Goal: Task Accomplishment & Management: Use online tool/utility

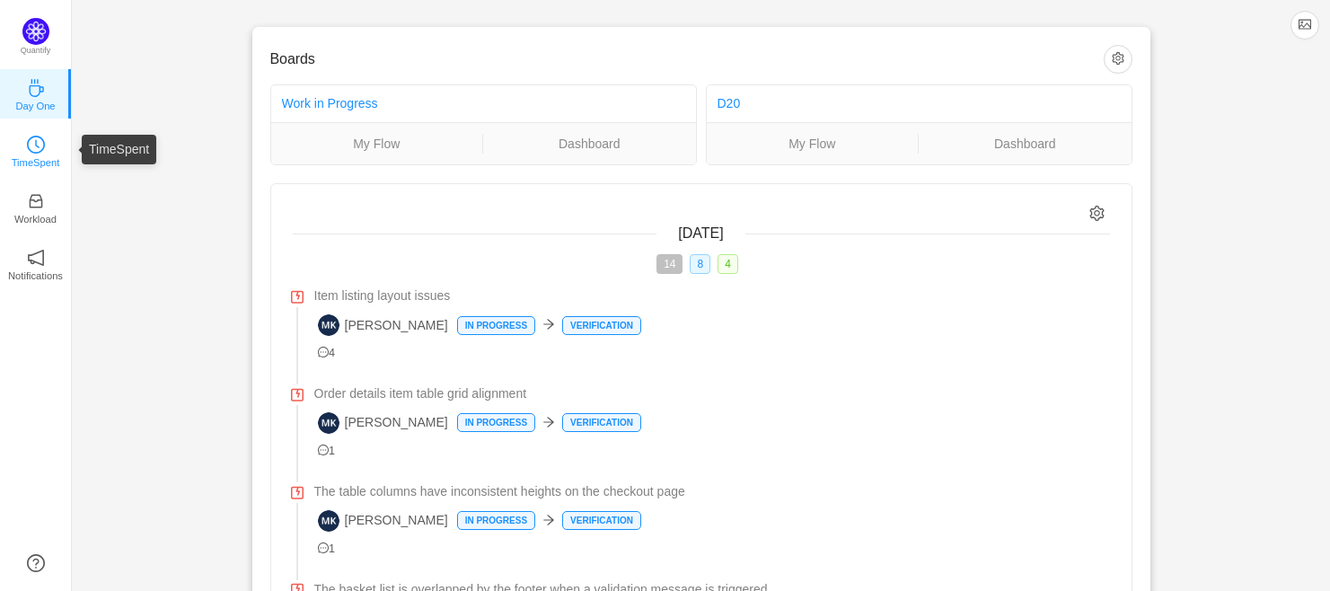
click at [24, 159] on p "TimeSpent" at bounding box center [36, 162] width 49 height 16
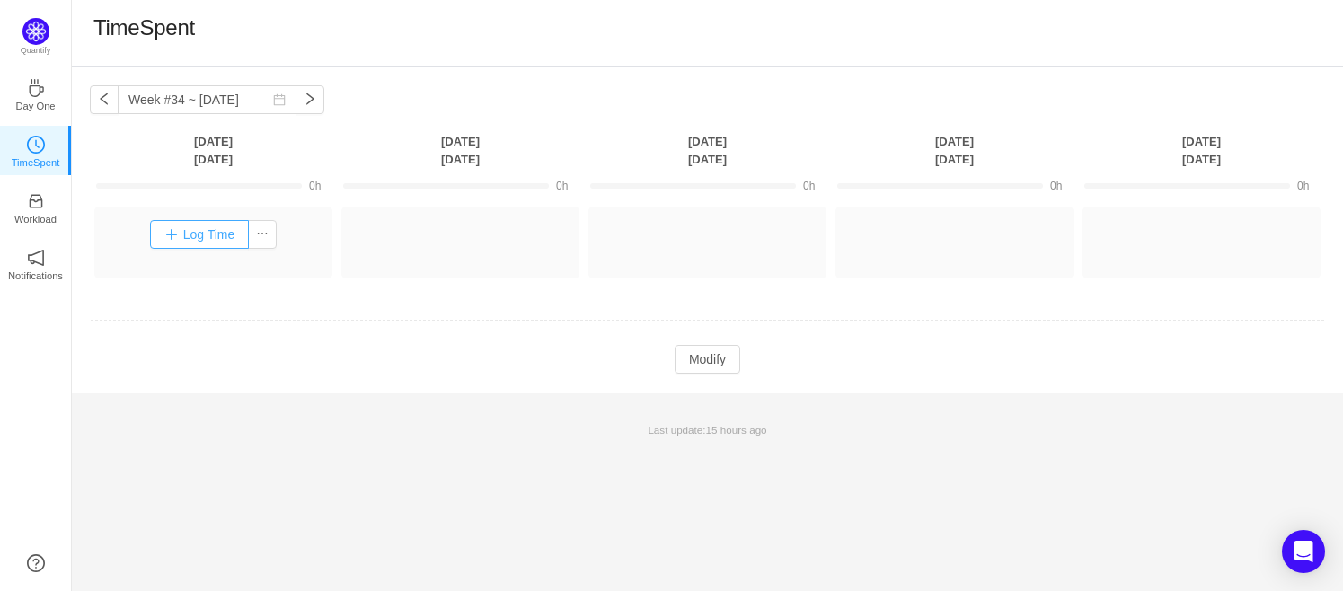
click at [199, 246] on button "Log Time" at bounding box center [200, 234] width 100 height 29
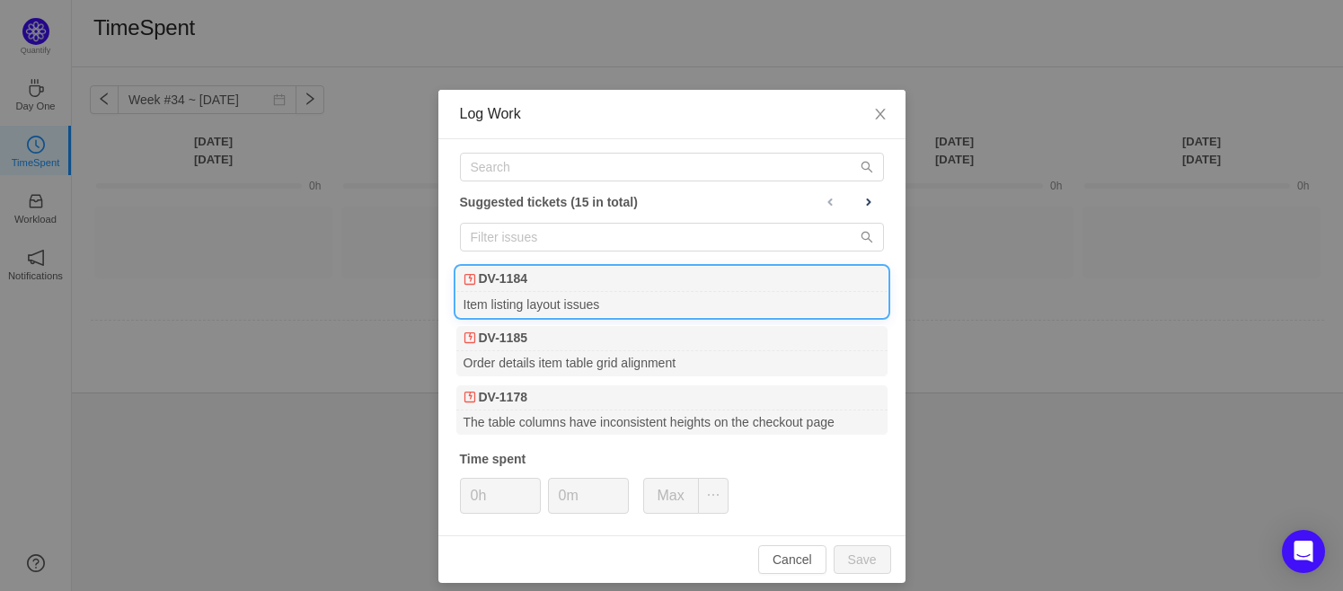
click at [491, 284] on b "DV-1184" at bounding box center [503, 278] width 49 height 19
click at [854, 551] on button "Save" at bounding box center [862, 559] width 57 height 29
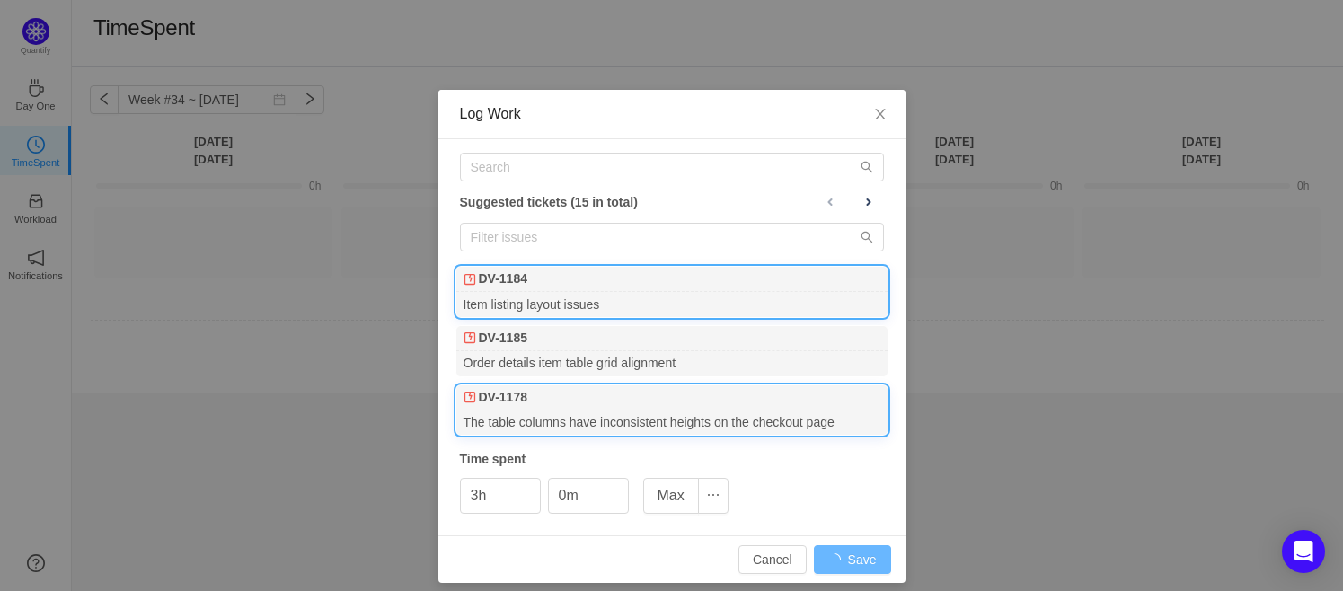
type input "0h"
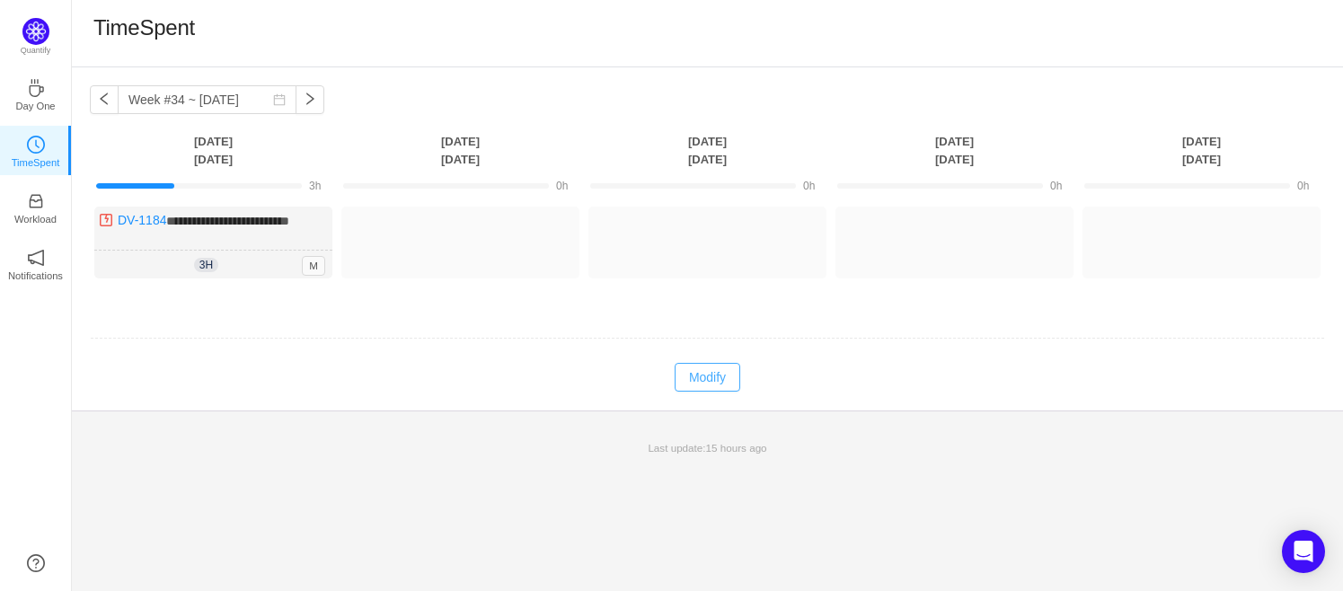
click at [693, 367] on button "Modify" at bounding box center [708, 377] width 66 height 29
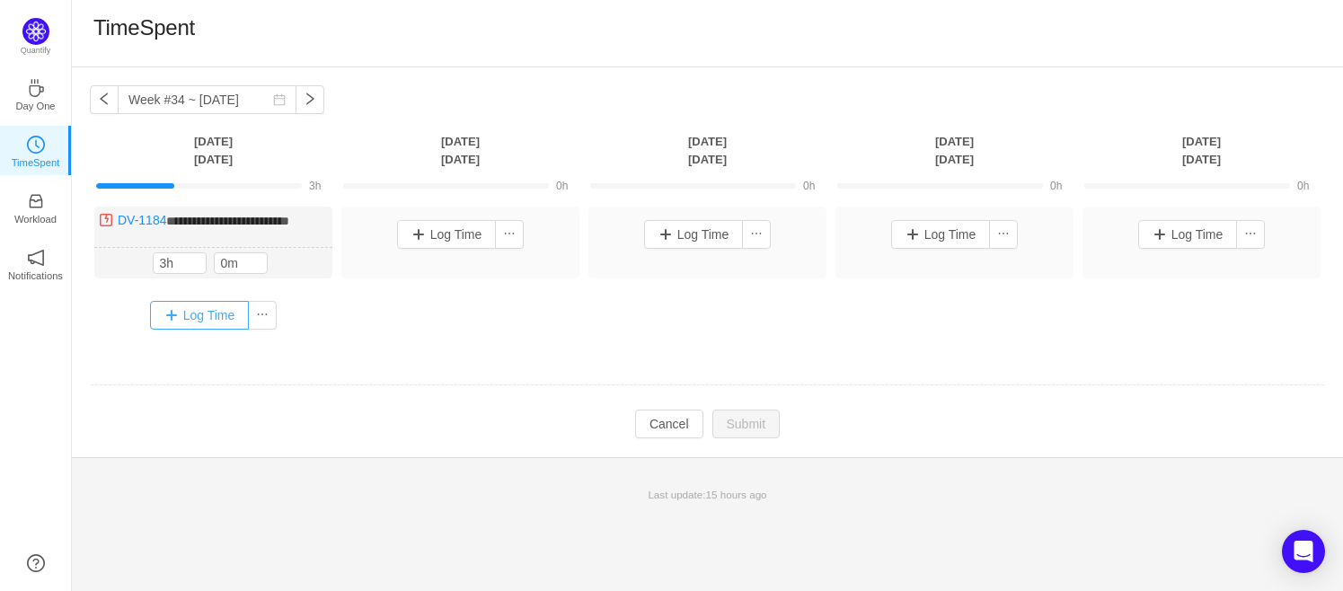
click at [195, 322] on button "Log Time" at bounding box center [200, 315] width 100 height 29
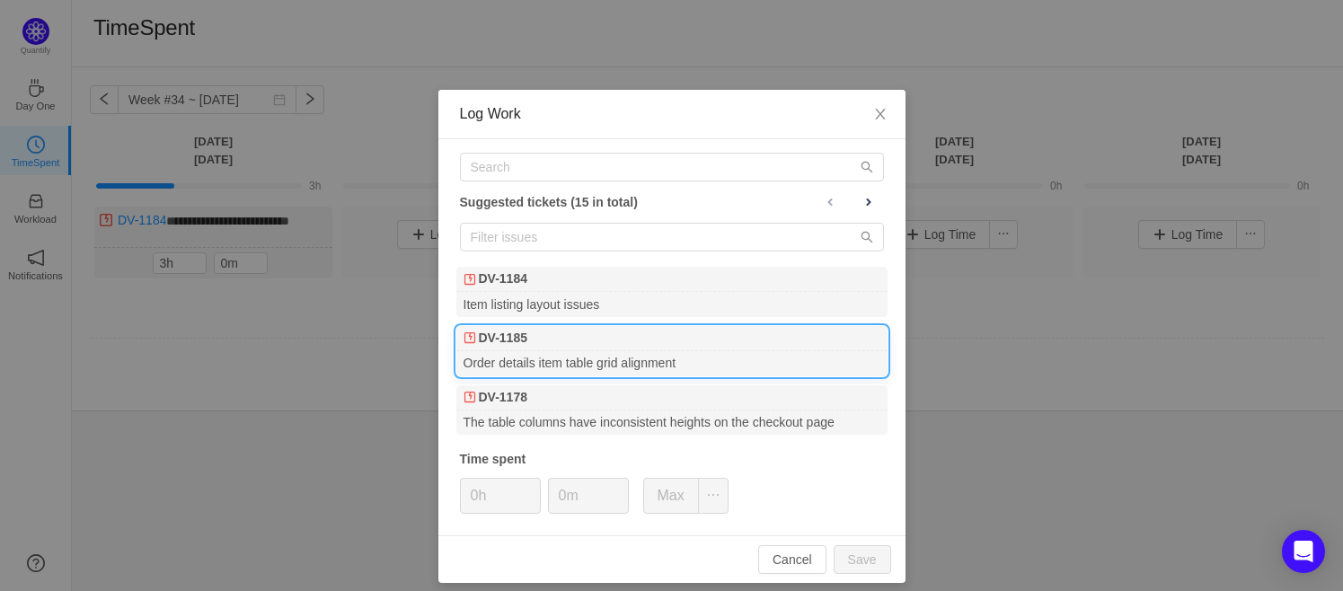
click at [516, 342] on b "DV-1185" at bounding box center [503, 338] width 49 height 19
click at [864, 546] on button "Save" at bounding box center [862, 559] width 57 height 29
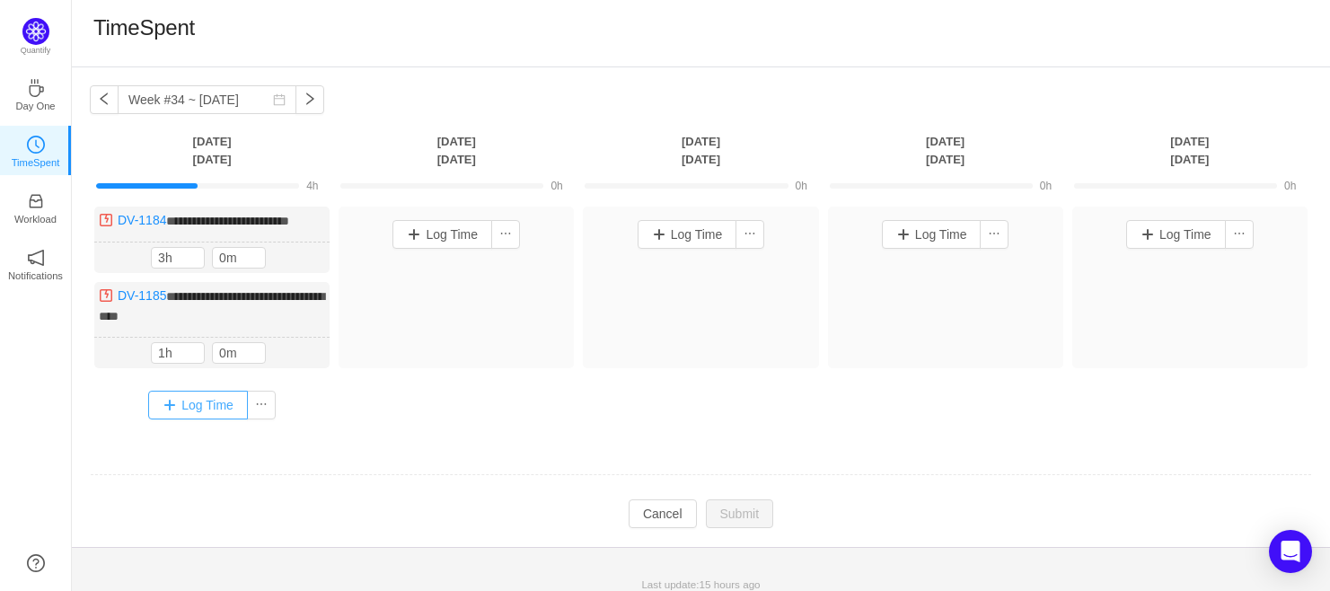
click at [178, 393] on button "Log Time" at bounding box center [198, 405] width 100 height 29
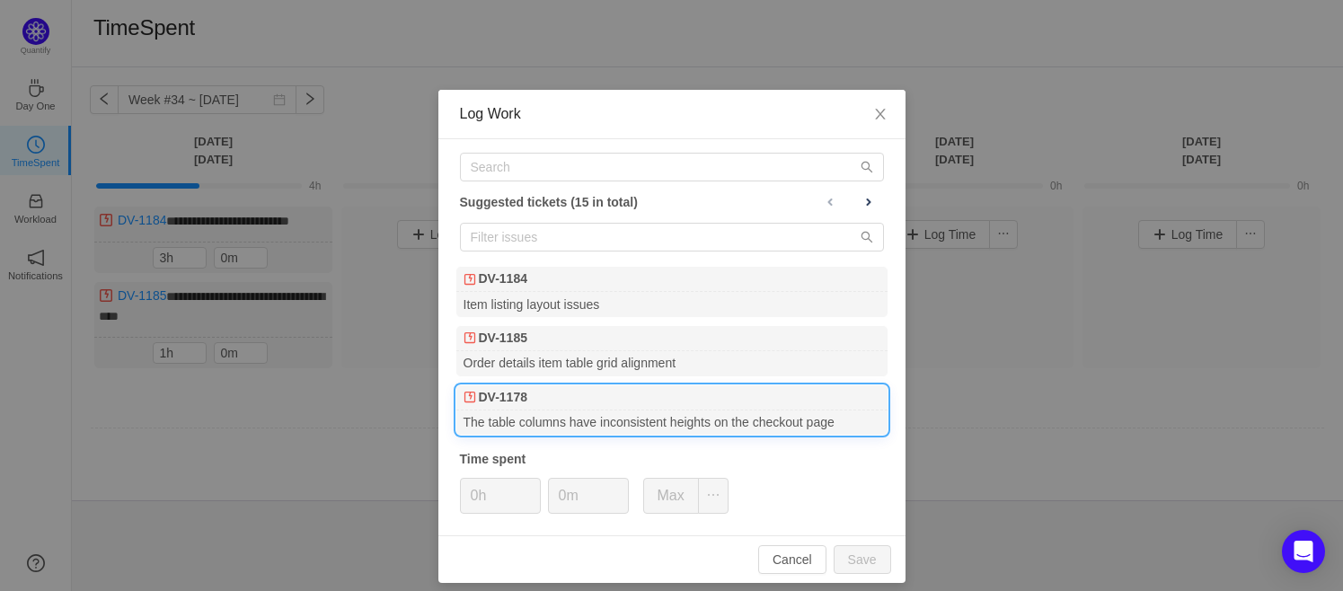
click at [479, 394] on b "DV-1178" at bounding box center [503, 397] width 49 height 19
drag, startPoint x: 869, startPoint y: 554, endPoint x: 732, endPoint y: 501, distance: 146.5
click at [867, 554] on button "Save" at bounding box center [862, 559] width 57 height 29
type input "0h"
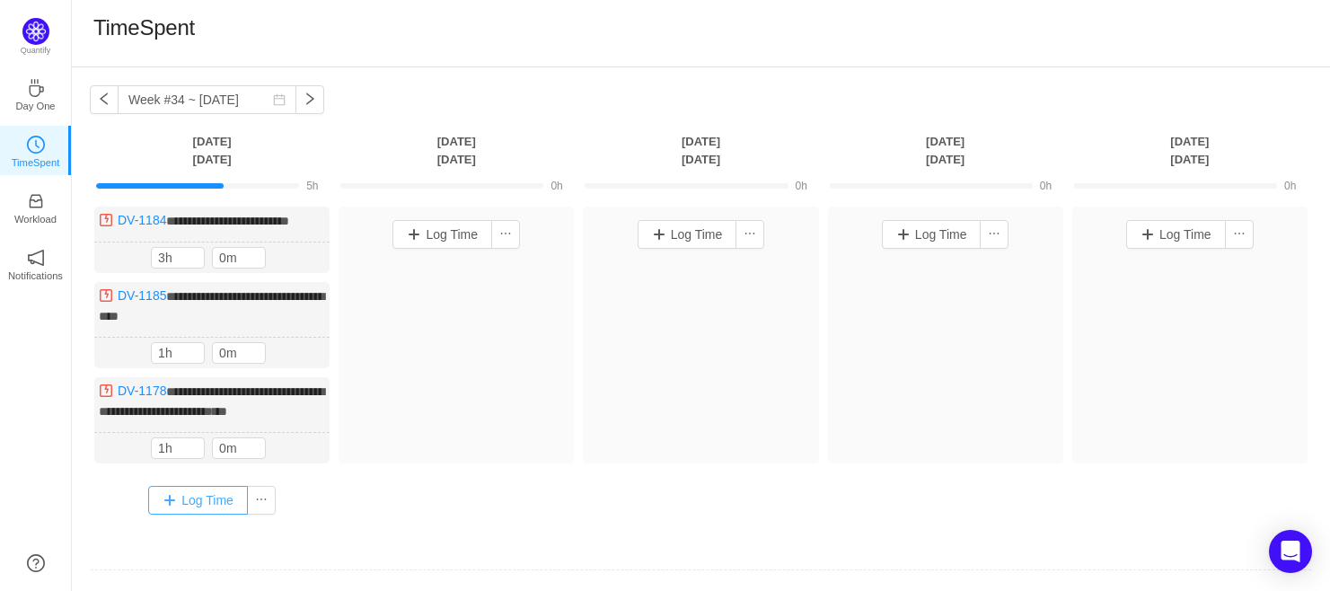
click at [197, 494] on button "Log Time" at bounding box center [198, 500] width 100 height 29
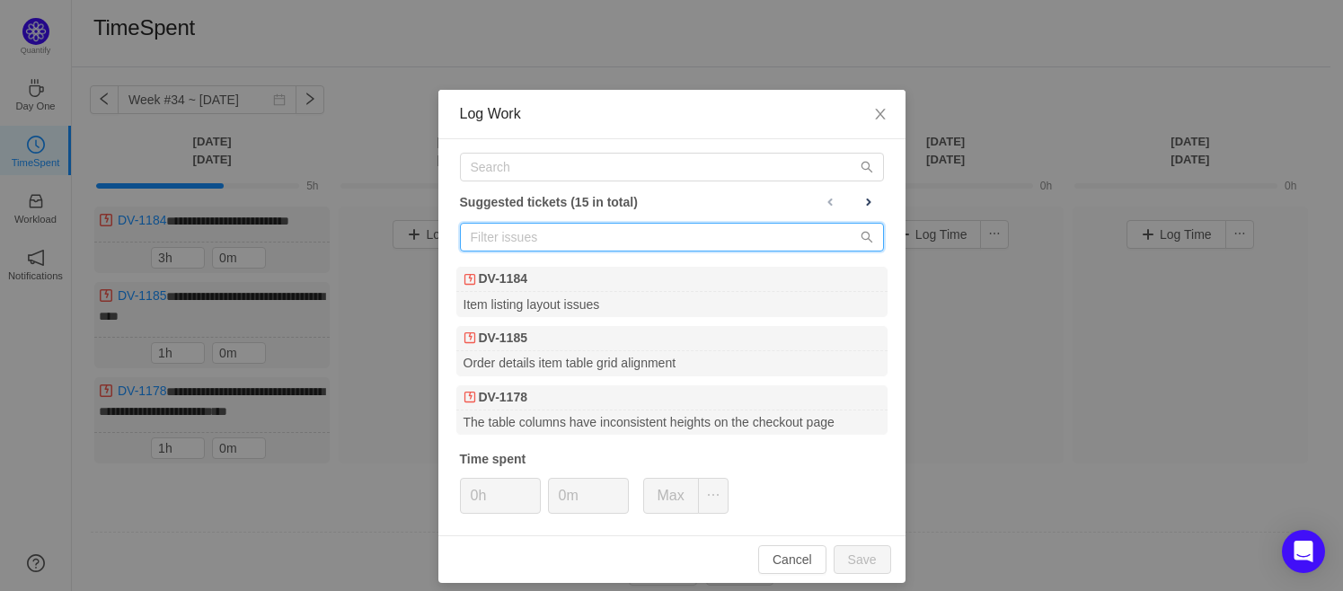
click at [494, 237] on input "text" at bounding box center [672, 237] width 424 height 29
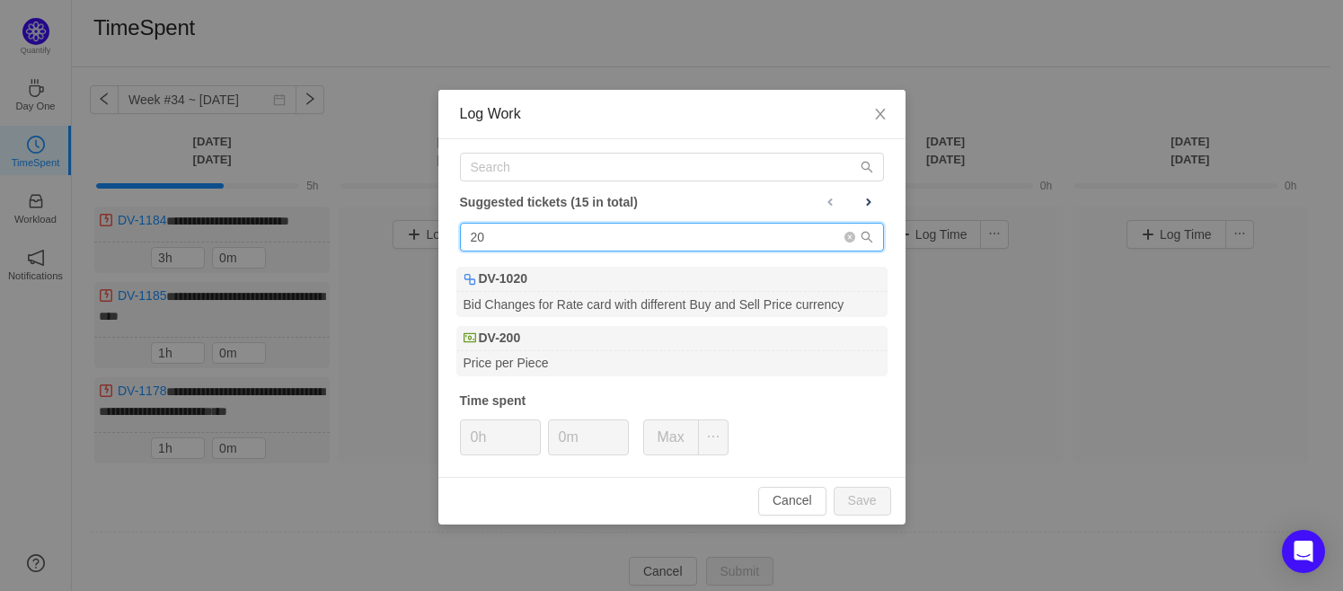
type input "2"
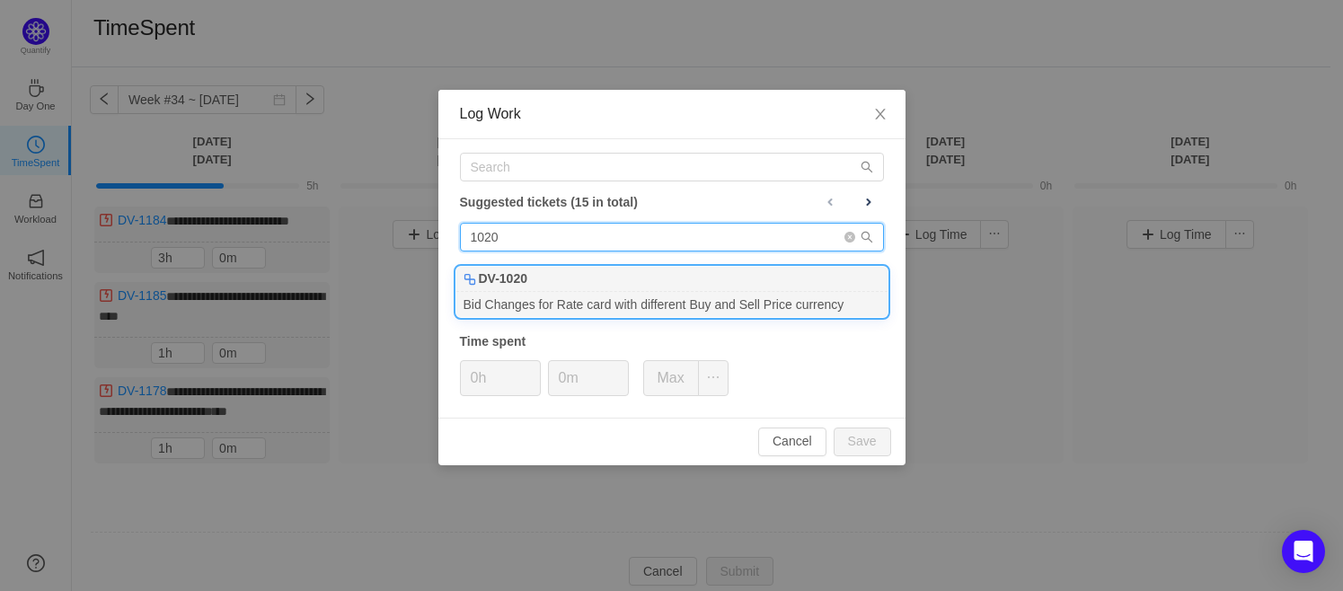
type input "1020"
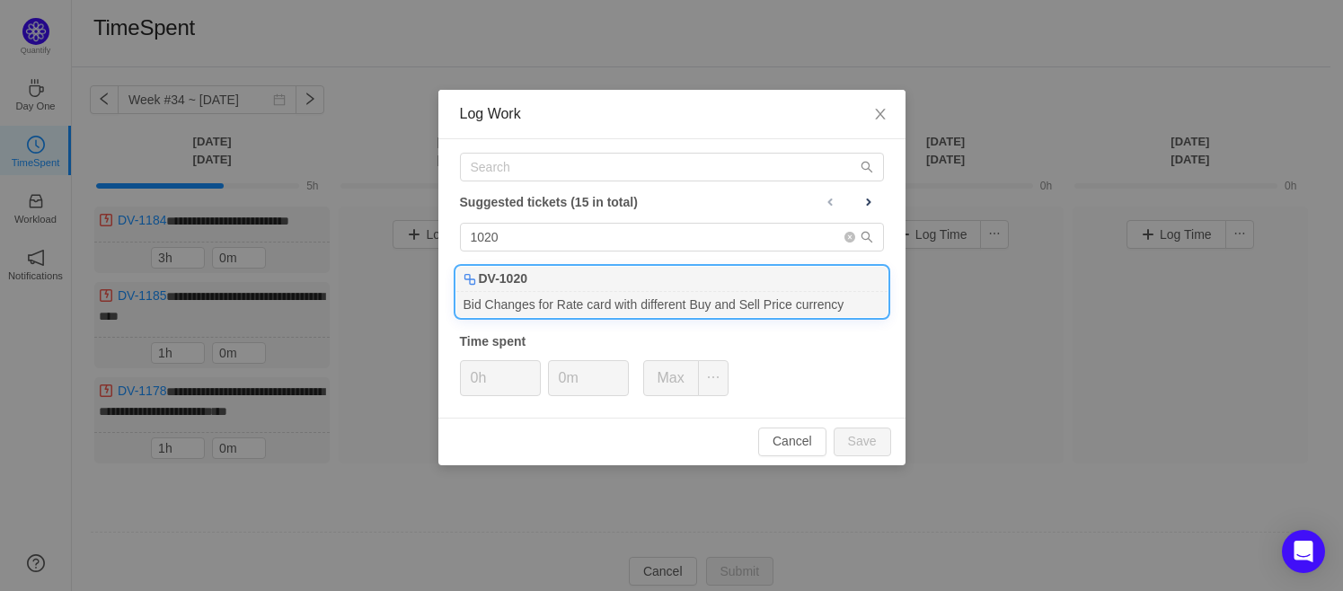
click at [539, 290] on div "DV-1020" at bounding box center [671, 279] width 431 height 25
type input "3h"
click at [867, 441] on button "Save" at bounding box center [862, 442] width 57 height 29
type input "0h"
